Goal: Use online tool/utility: Utilize a website feature to perform a specific function

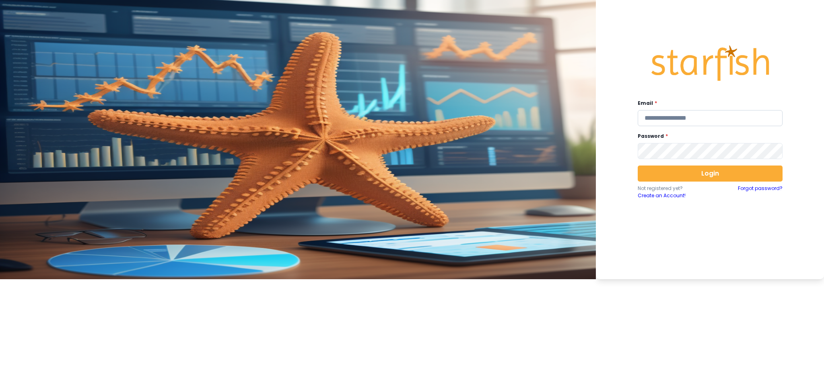
click at [617, 117] on input "email" at bounding box center [709, 118] width 145 height 16
type input "**********"
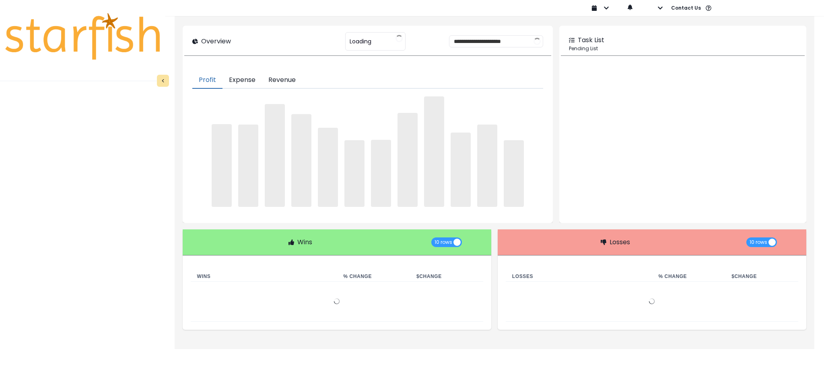
type input "********"
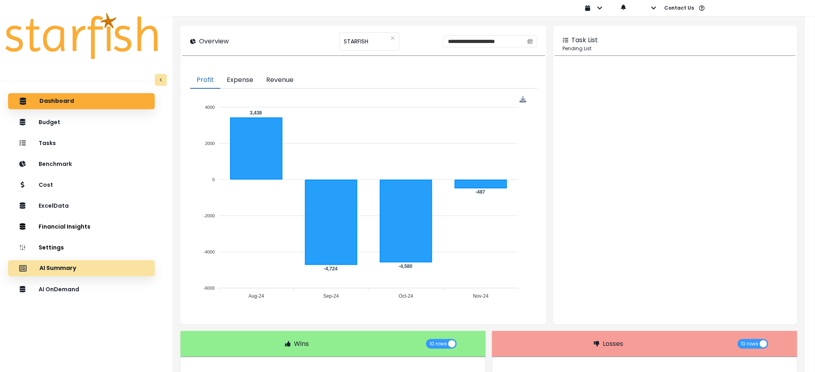
drag, startPoint x: 62, startPoint y: 289, endPoint x: 84, endPoint y: 272, distance: 27.8
click at [62, 279] on p "AI OnDemand" at bounding box center [59, 289] width 41 height 7
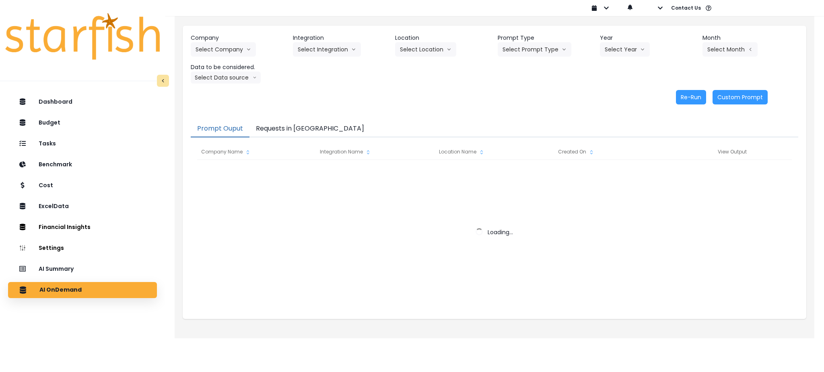
click at [279, 131] on button "Requests in [GEOGRAPHIC_DATA]" at bounding box center [309, 129] width 121 height 17
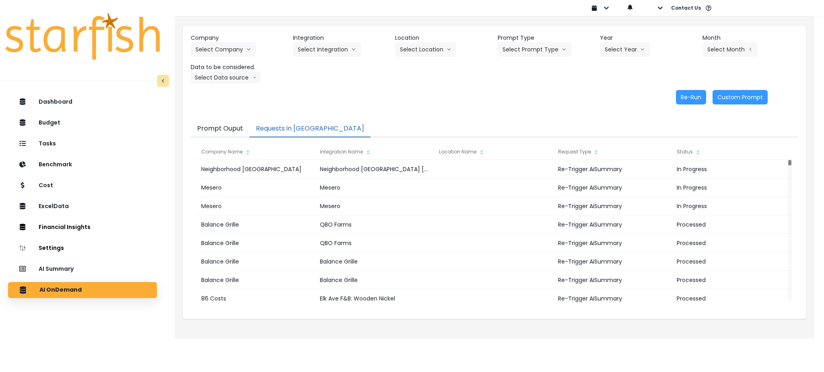
drag, startPoint x: 86, startPoint y: 271, endPoint x: 134, endPoint y: 218, distance: 71.5
click at [86, 271] on div "AI Summary" at bounding box center [82, 269] width 136 height 16
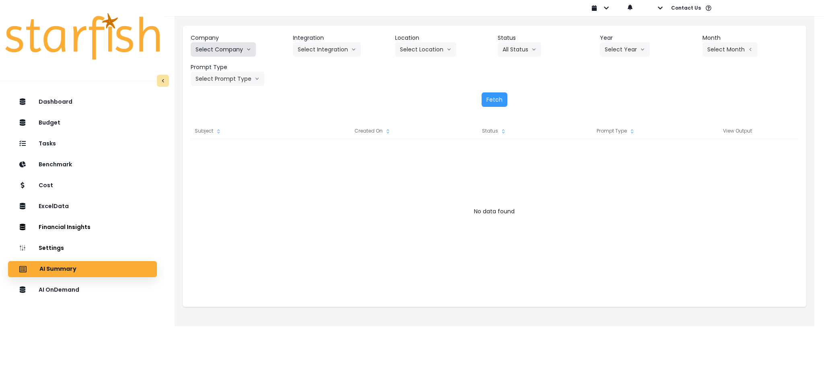
click at [226, 47] on button "Select Company" at bounding box center [223, 49] width 65 height 14
click at [240, 48] on button "Select Company" at bounding box center [223, 49] width 65 height 14
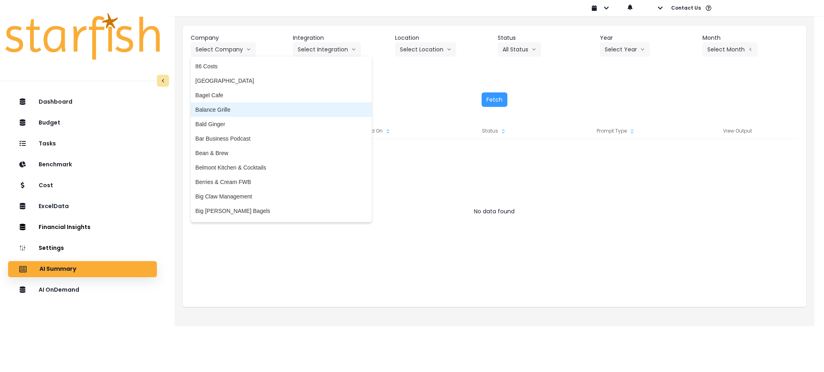
click at [236, 112] on span "Balance Grille" at bounding box center [280, 110] width 171 height 8
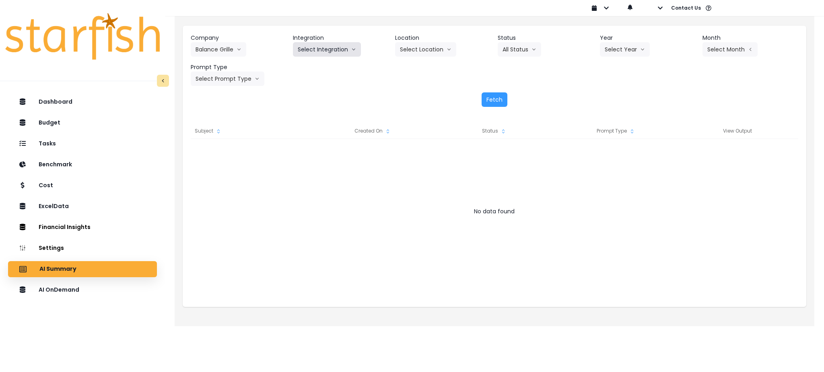
click at [329, 52] on button "Select Integration" at bounding box center [327, 49] width 68 height 14
click at [322, 68] on span "Balance Grille" at bounding box center [315, 66] width 35 height 8
click at [611, 50] on button "Select Year" at bounding box center [625, 49] width 50 height 14
click at [606, 92] on span "2025" at bounding box center [610, 95] width 12 height 8
click at [617, 49] on button "Select Month" at bounding box center [729, 49] width 55 height 14
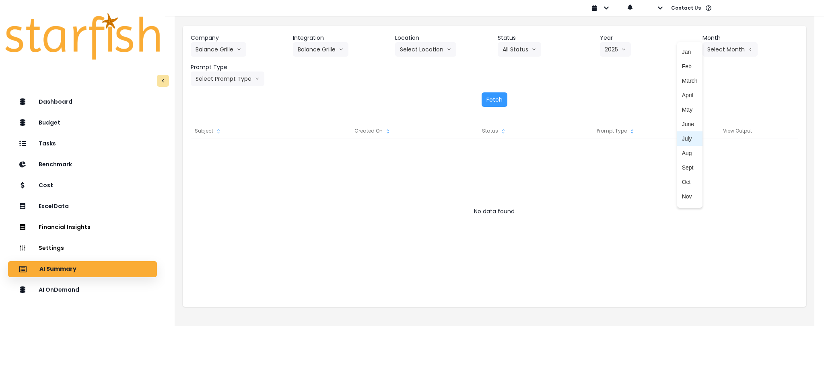
click at [617, 138] on span "July" at bounding box center [690, 139] width 16 height 8
click at [240, 83] on button "Select Prompt Type" at bounding box center [228, 79] width 74 height 14
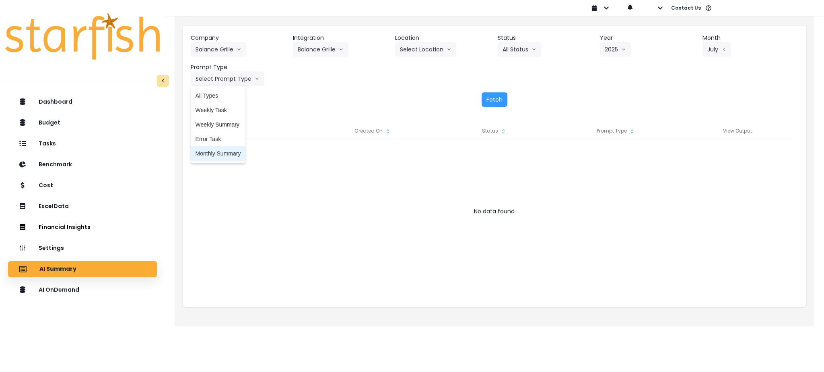
click at [215, 153] on span "Monthly Summary" at bounding box center [217, 154] width 45 height 8
click at [494, 98] on button "Fetch" at bounding box center [494, 99] width 26 height 14
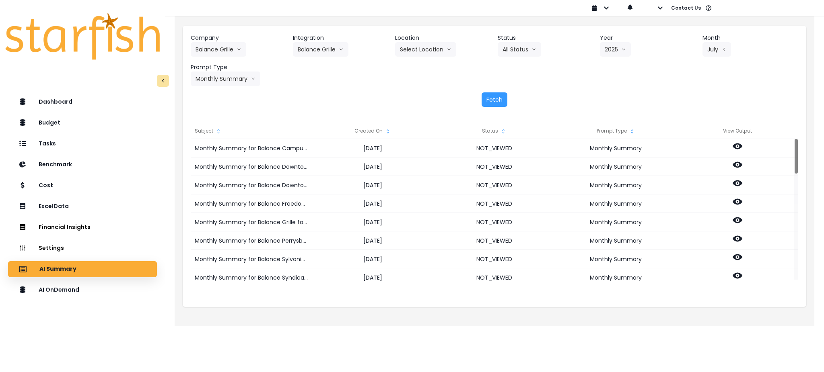
click at [386, 133] on icon "sort" at bounding box center [387, 131] width 6 height 6
click at [454, 98] on div "Fetch" at bounding box center [494, 99] width 607 height 14
